Goal: Task Accomplishment & Management: Use online tool/utility

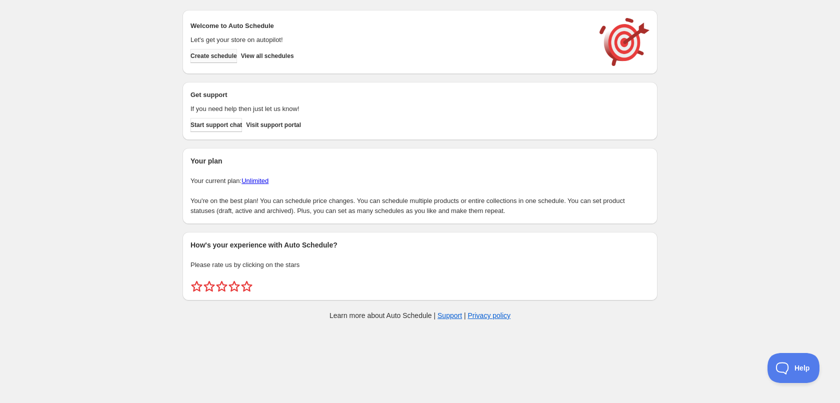
click at [222, 57] on span "Create schedule" at bounding box center [214, 56] width 47 height 8
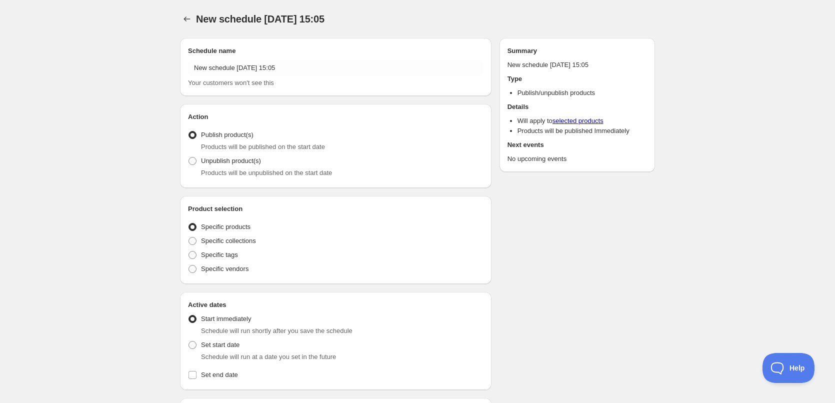
radio input "true"
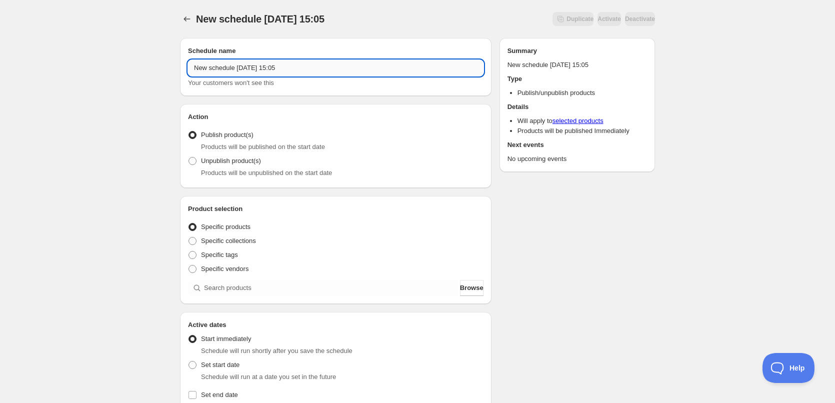
click at [332, 75] on input "New schedule [DATE] 15:05" at bounding box center [336, 68] width 296 height 16
type input "[DATE]"
click at [220, 258] on span "Specific tags" at bounding box center [219, 255] width 37 height 8
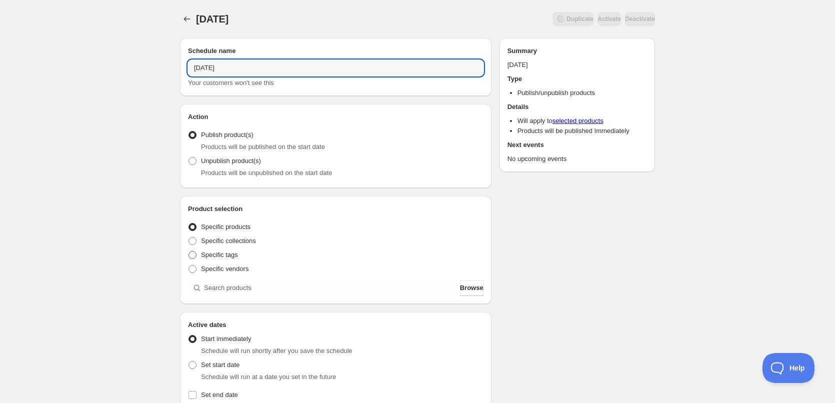
click at [189, 252] on input "Specific tags" at bounding box center [189, 251] width 1 height 1
radio input "true"
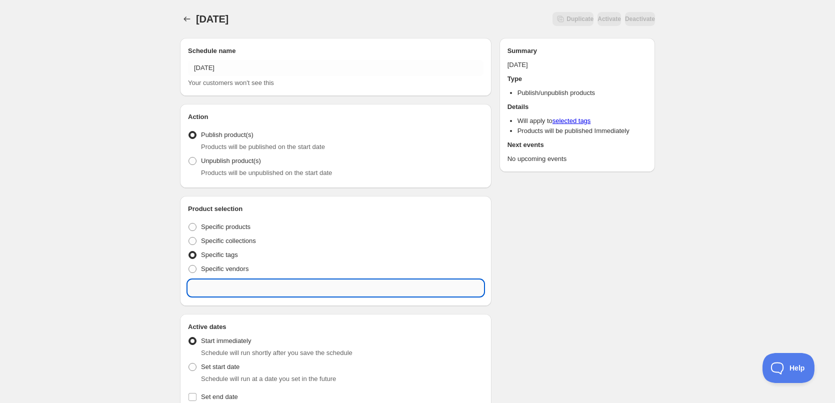
click at [231, 287] on input "text" at bounding box center [336, 288] width 296 height 16
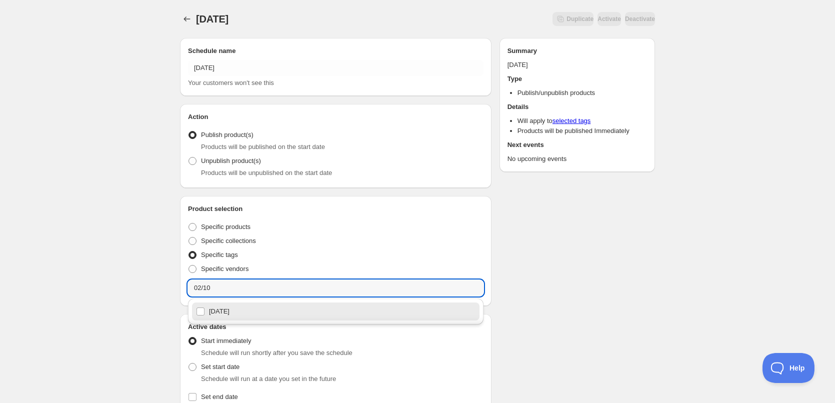
click at [224, 313] on div "[DATE]" at bounding box center [336, 312] width 280 height 14
type input "[DATE]"
checkbox input "true"
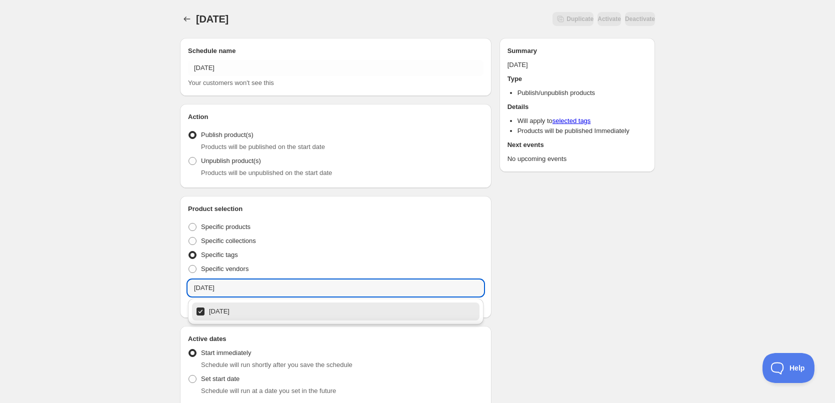
type input "[DATE]"
click at [665, 269] on div "[DATE]. This page is ready [DATE] Duplicate Activate Deactivate More actions Du…" at bounding box center [417, 378] width 499 height 756
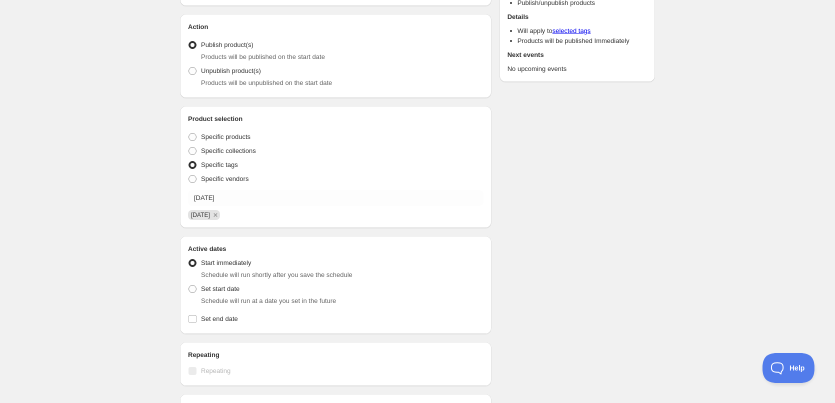
scroll to position [250, 0]
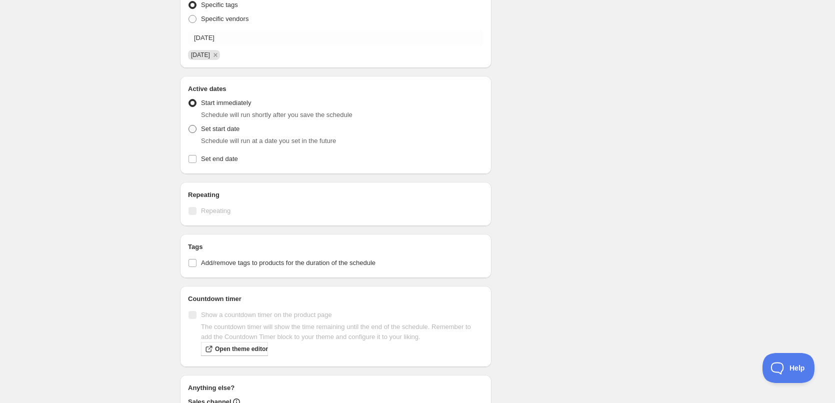
click at [235, 135] on label "Set start date" at bounding box center [214, 129] width 52 height 14
click at [189, 126] on input "Set start date" at bounding box center [189, 125] width 1 height 1
radio input "true"
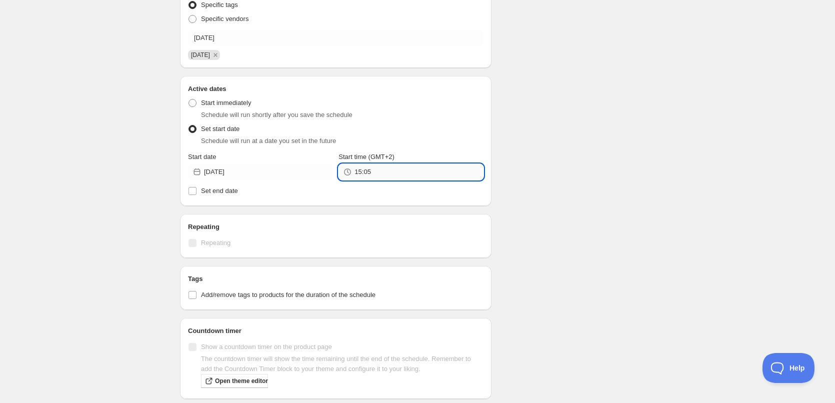
click at [372, 174] on input "15:05" at bounding box center [419, 172] width 129 height 16
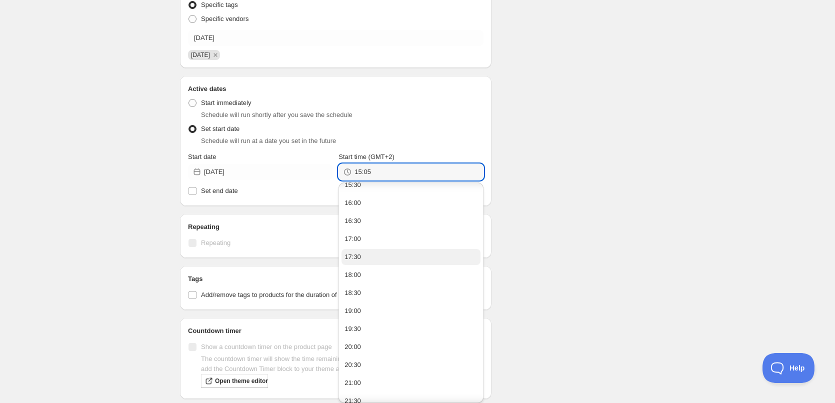
scroll to position [108, 0]
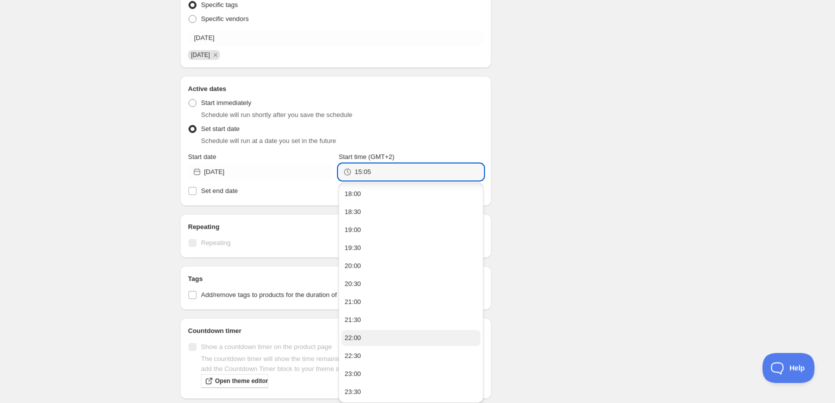
click at [367, 339] on button "22:00" at bounding box center [411, 338] width 139 height 16
type input "22:00"
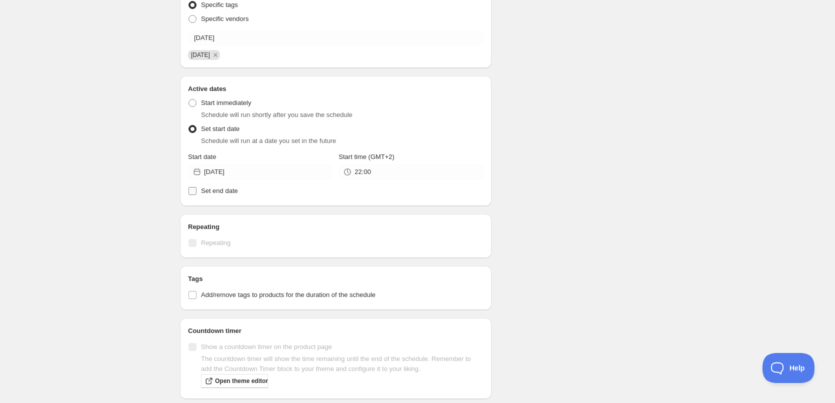
click at [218, 195] on span "Set end date" at bounding box center [219, 191] width 37 height 10
click at [197, 195] on input "Set end date" at bounding box center [193, 191] width 8 height 8
checkbox input "true"
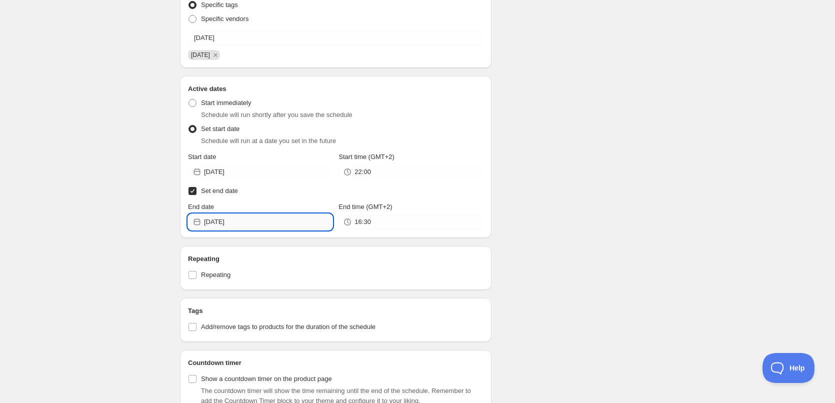
click at [260, 217] on input "[DATE]" at bounding box center [268, 222] width 129 height 16
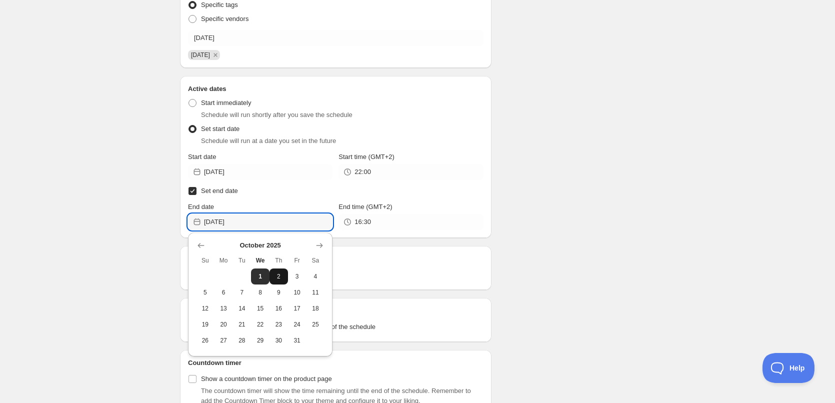
click at [281, 274] on span "2" at bounding box center [279, 277] width 11 height 8
type input "[DATE]"
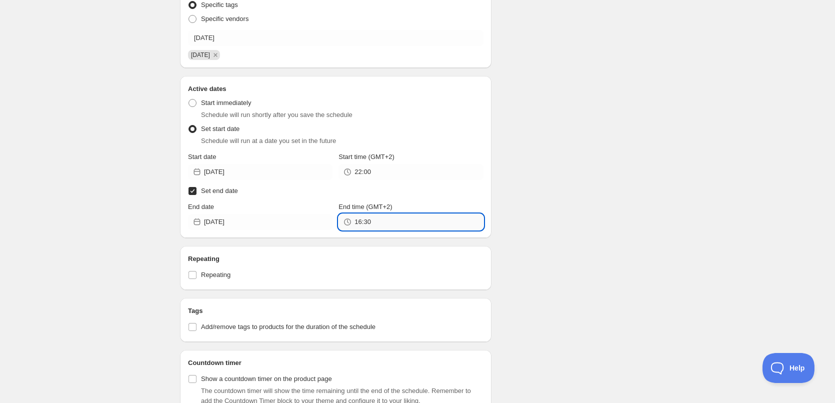
click at [400, 224] on input "16:30" at bounding box center [419, 222] width 129 height 16
click at [373, 139] on button "22:00" at bounding box center [411, 135] width 139 height 16
click at [366, 221] on input "22:00" at bounding box center [419, 222] width 129 height 16
type input "22:10"
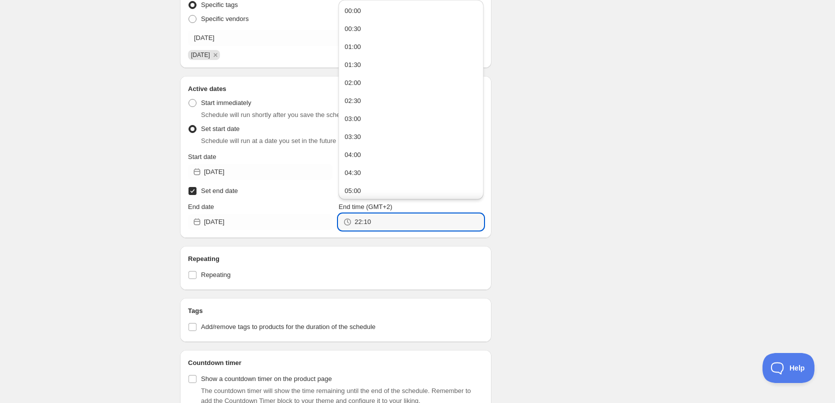
click at [625, 139] on div "Schedule name [DATE] Your customers won't see this Action Action Publish produc…" at bounding box center [413, 199] width 483 height 838
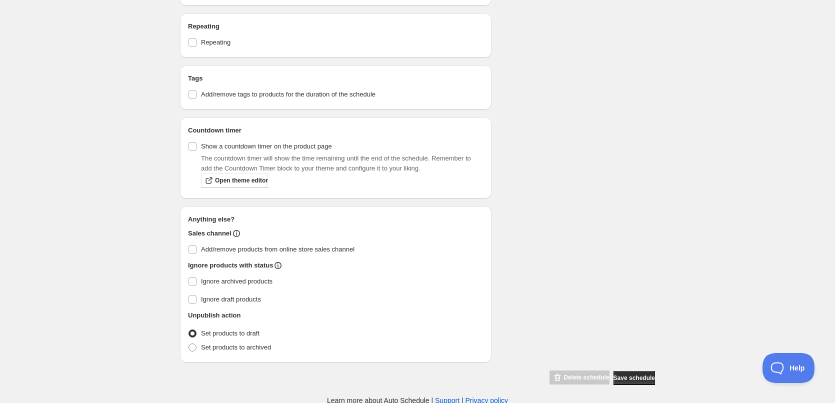
scroll to position [484, 0]
click at [195, 280] on input "Ignore archived products" at bounding box center [193, 280] width 8 height 8
checkbox input "true"
click at [191, 344] on span at bounding box center [193, 346] width 8 height 8
click at [189, 343] on input "Set products to archived" at bounding box center [189, 342] width 1 height 1
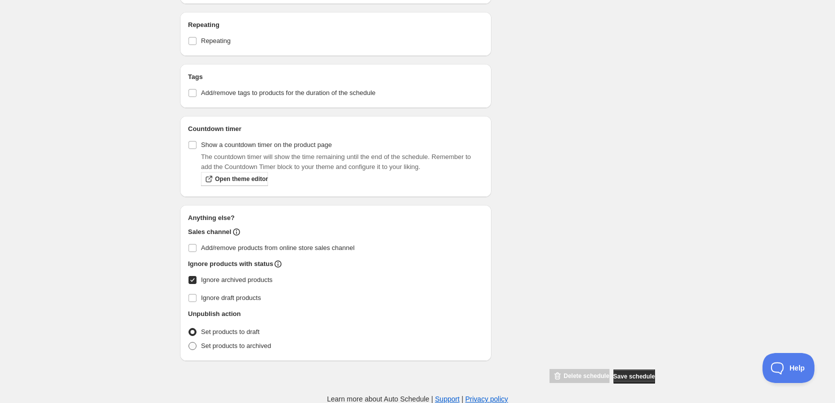
radio input "true"
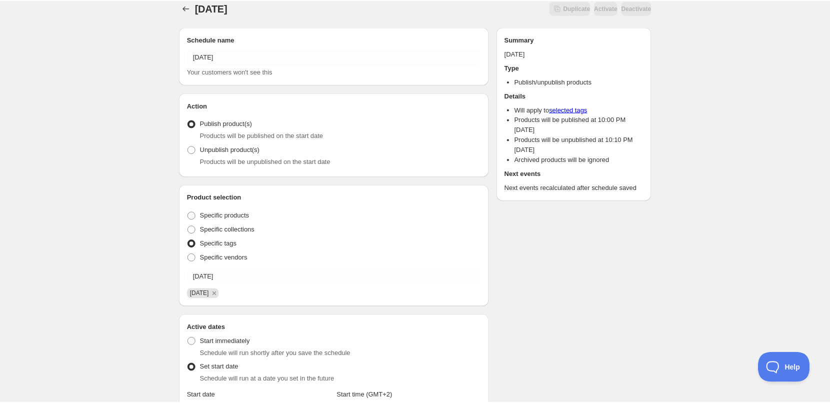
scroll to position [0, 0]
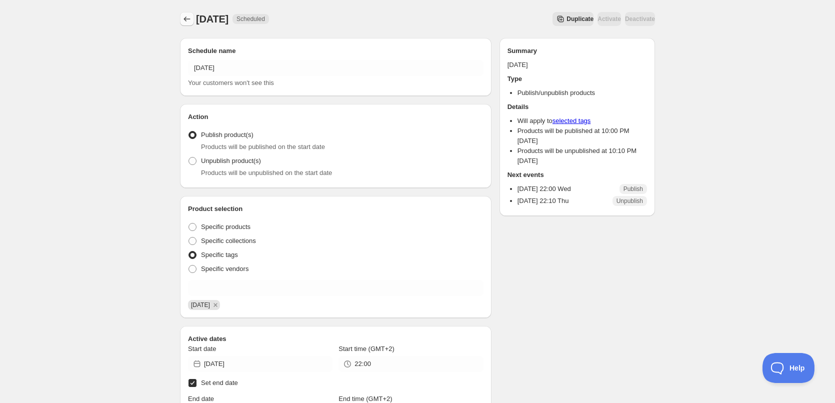
click at [186, 15] on icon "Schedules" at bounding box center [187, 19] width 10 height 10
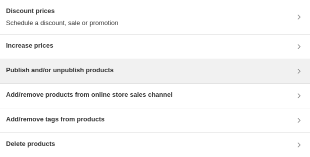
click at [50, 32] on h3 "Publish and/or unpublish products" at bounding box center [60, 70] width 108 height 10
